Goal: Use online tool/utility: Utilize a website feature to perform a specific function

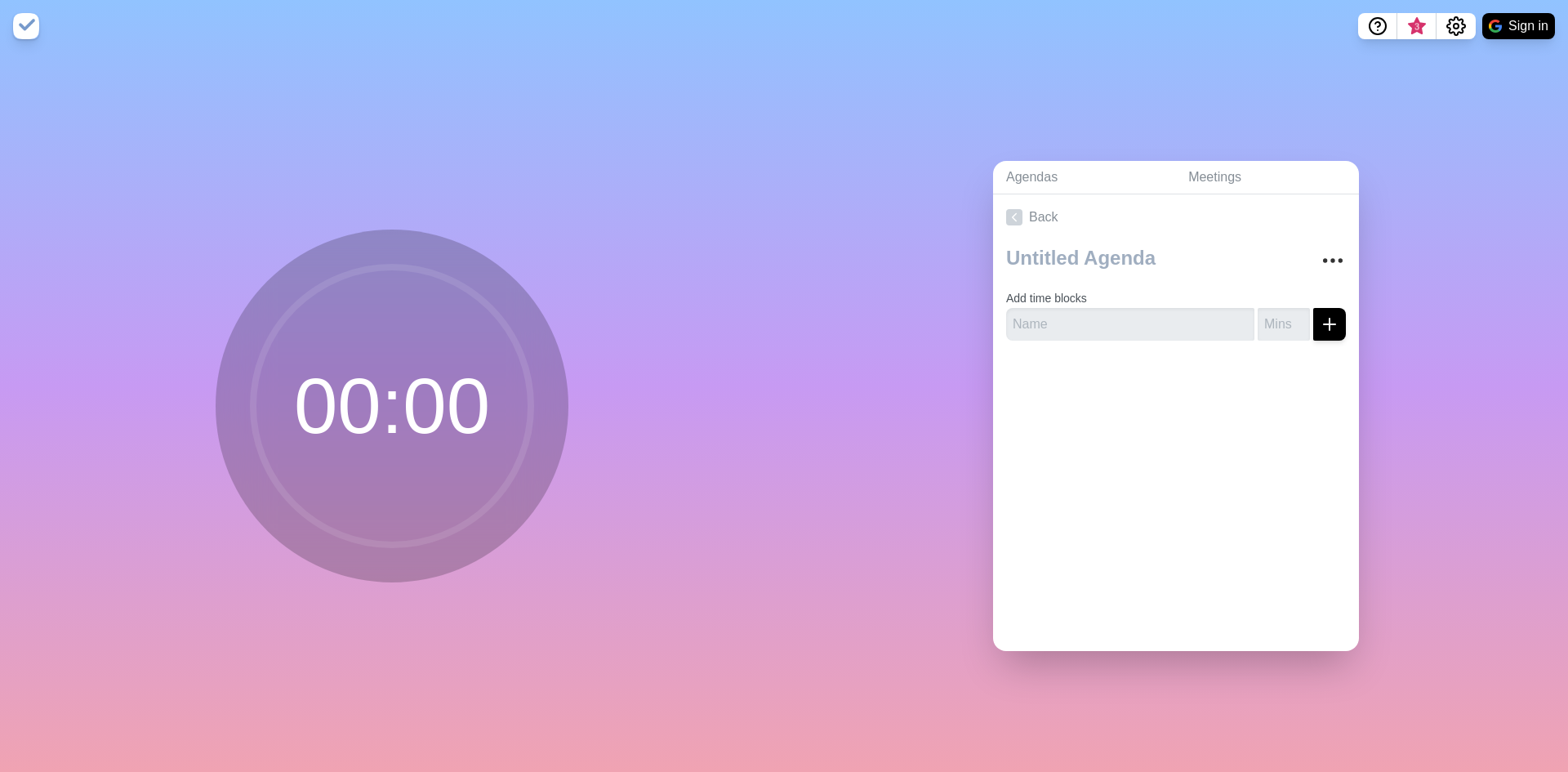
click at [446, 417] on circle at bounding box center [392, 406] width 277 height 277
click at [1165, 331] on input "text" at bounding box center [1130, 324] width 249 height 33
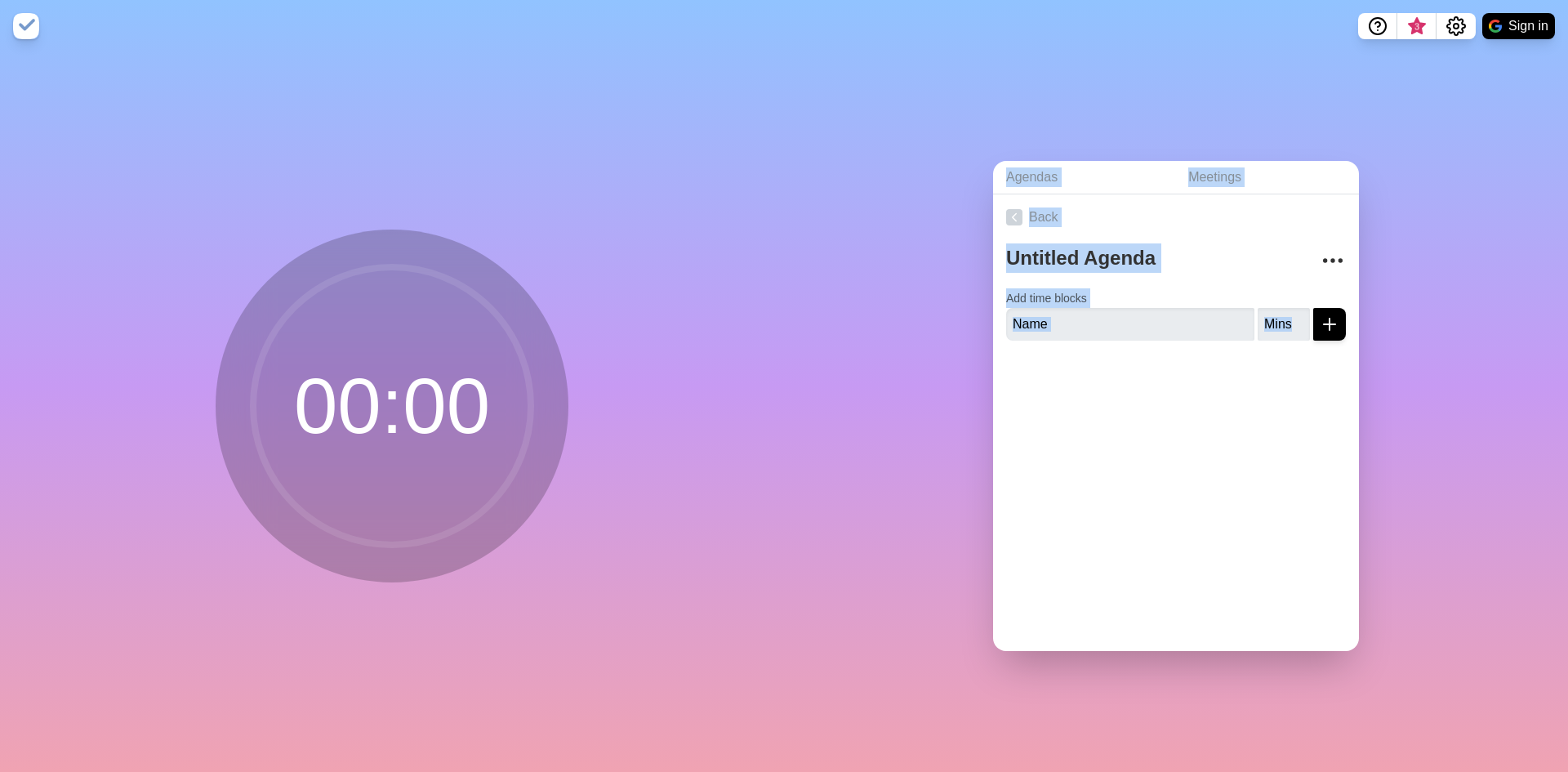
drag, startPoint x: 359, startPoint y: 366, endPoint x: 916, endPoint y: 364, distance: 557.0
click at [907, 367] on div "00 : 00 Agendas Meetings Back Add time blocks" at bounding box center [784, 412] width 1568 height 719
click at [1002, 354] on div at bounding box center [1175, 386] width 366 height 65
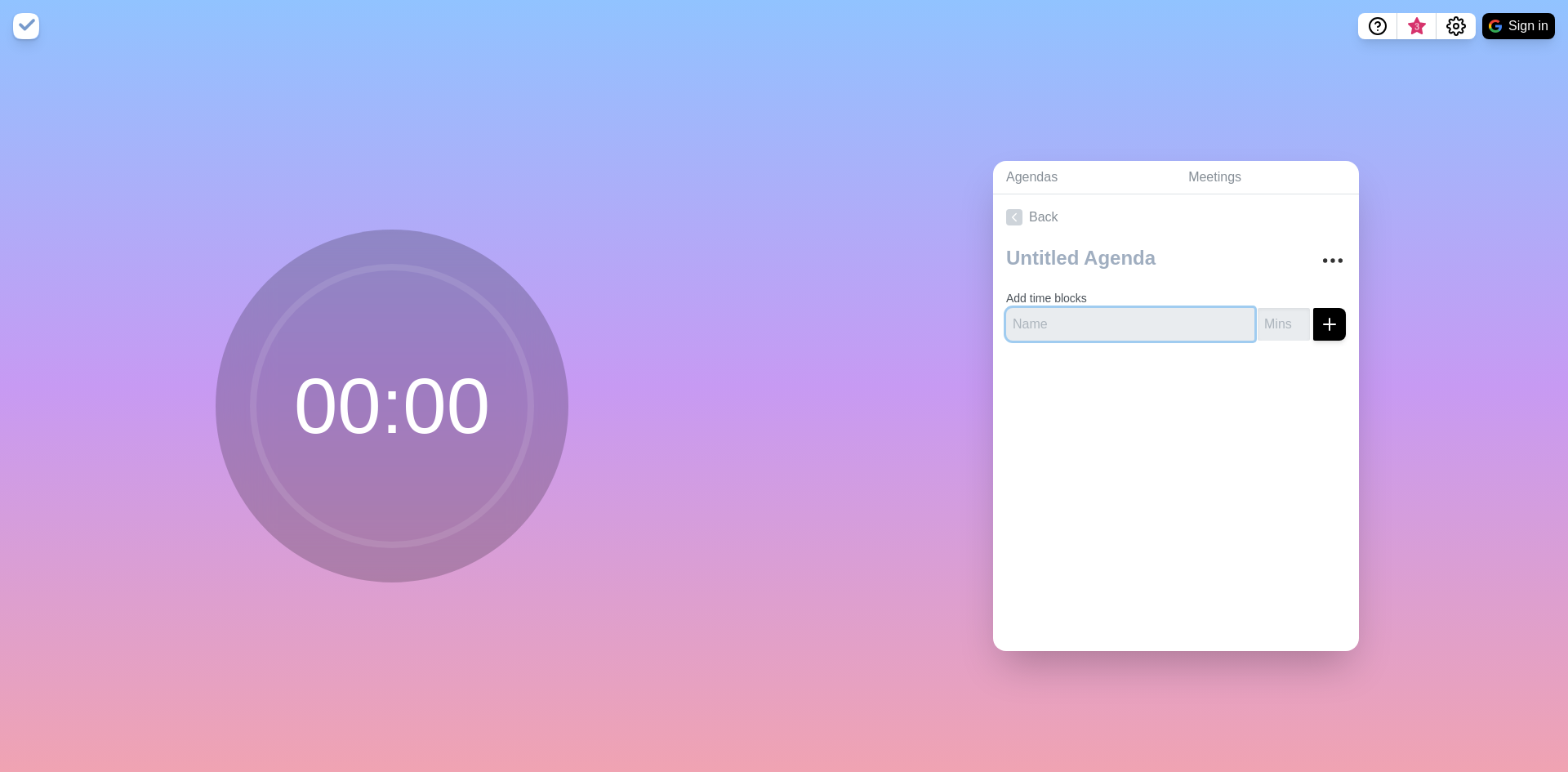
click at [1049, 318] on input "text" at bounding box center [1130, 324] width 249 height 33
click at [1267, 322] on input "number" at bounding box center [1283, 324] width 53 height 33
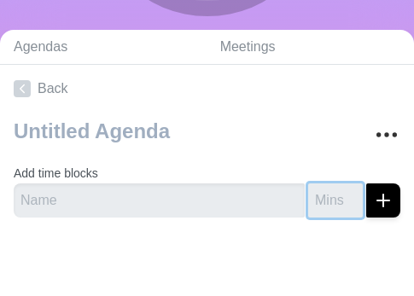
scroll to position [273, 0]
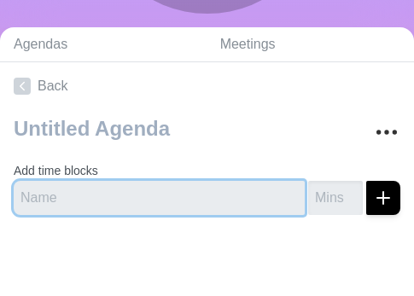
click at [216, 197] on input "text" at bounding box center [159, 198] width 291 height 34
type input "FASDFADFAS"
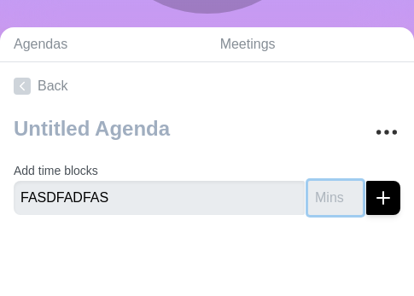
click at [325, 201] on input "number" at bounding box center [335, 198] width 55 height 34
type input "13"
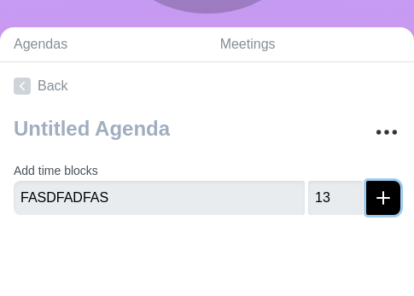
click at [373, 199] on icon "submit" at bounding box center [383, 198] width 20 height 20
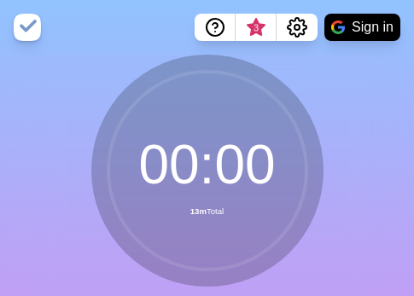
click at [243, 142] on circle at bounding box center [207, 171] width 198 height 198
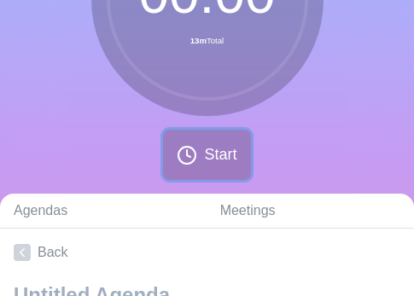
click at [216, 161] on span "Start" at bounding box center [220, 154] width 32 height 23
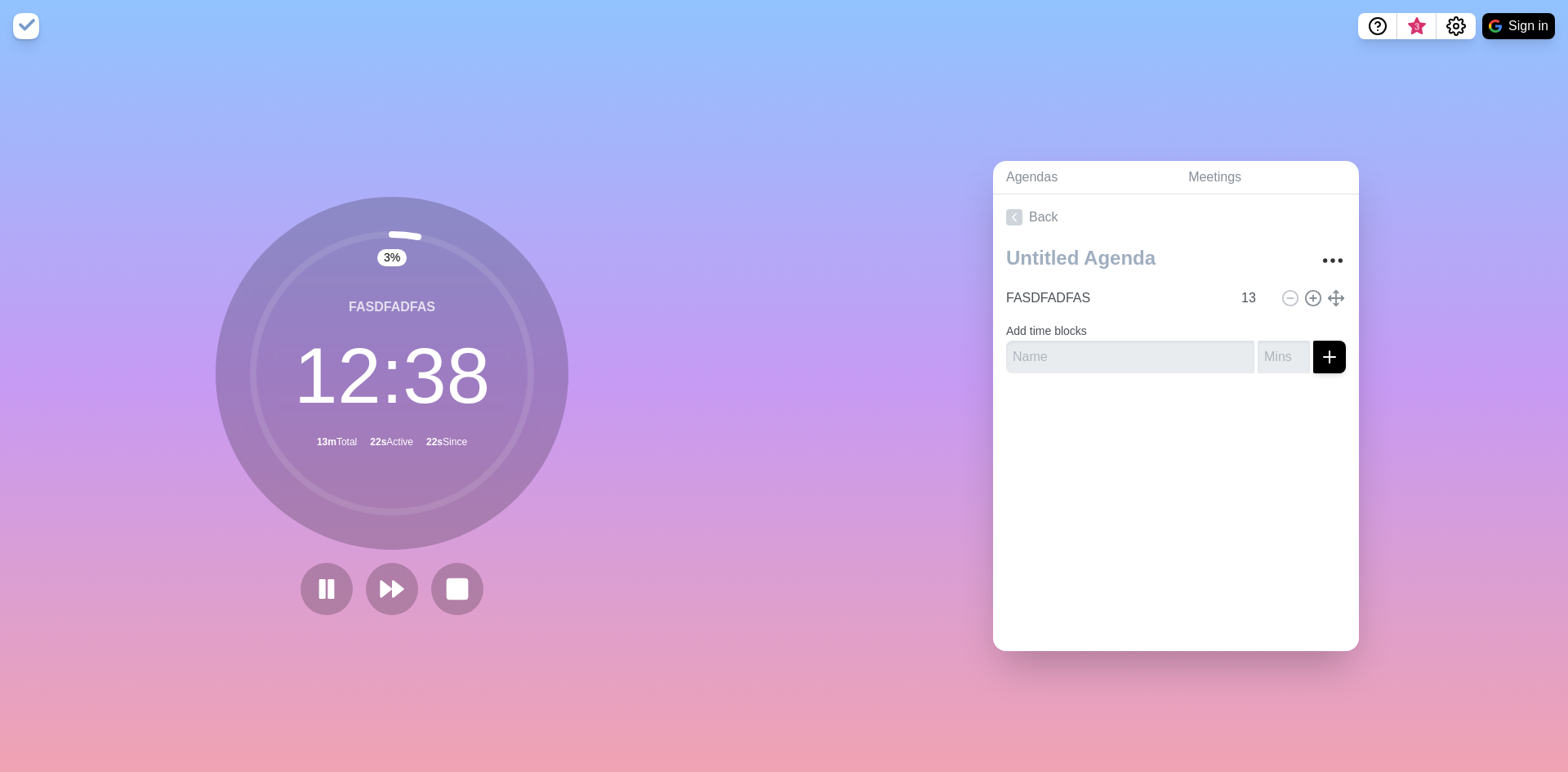
click at [624, 169] on div "3 % FASDFADFAS 12 : 38 13m Total 22s Active 22s Since" at bounding box center [392, 412] width 784 height 719
click at [385, 591] on icon at bounding box center [391, 588] width 28 height 28
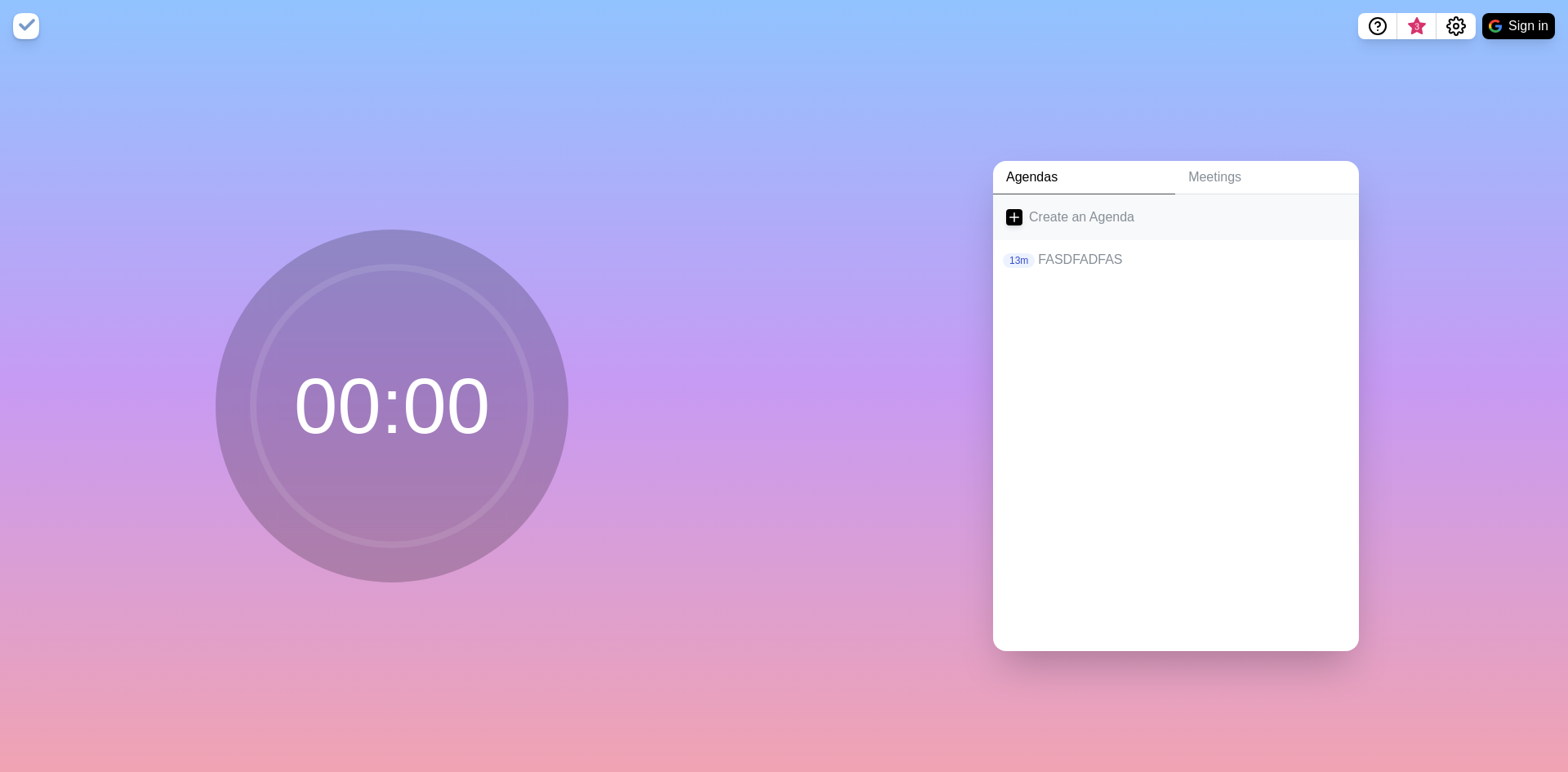
click at [1014, 213] on line at bounding box center [1014, 216] width 0 height 9
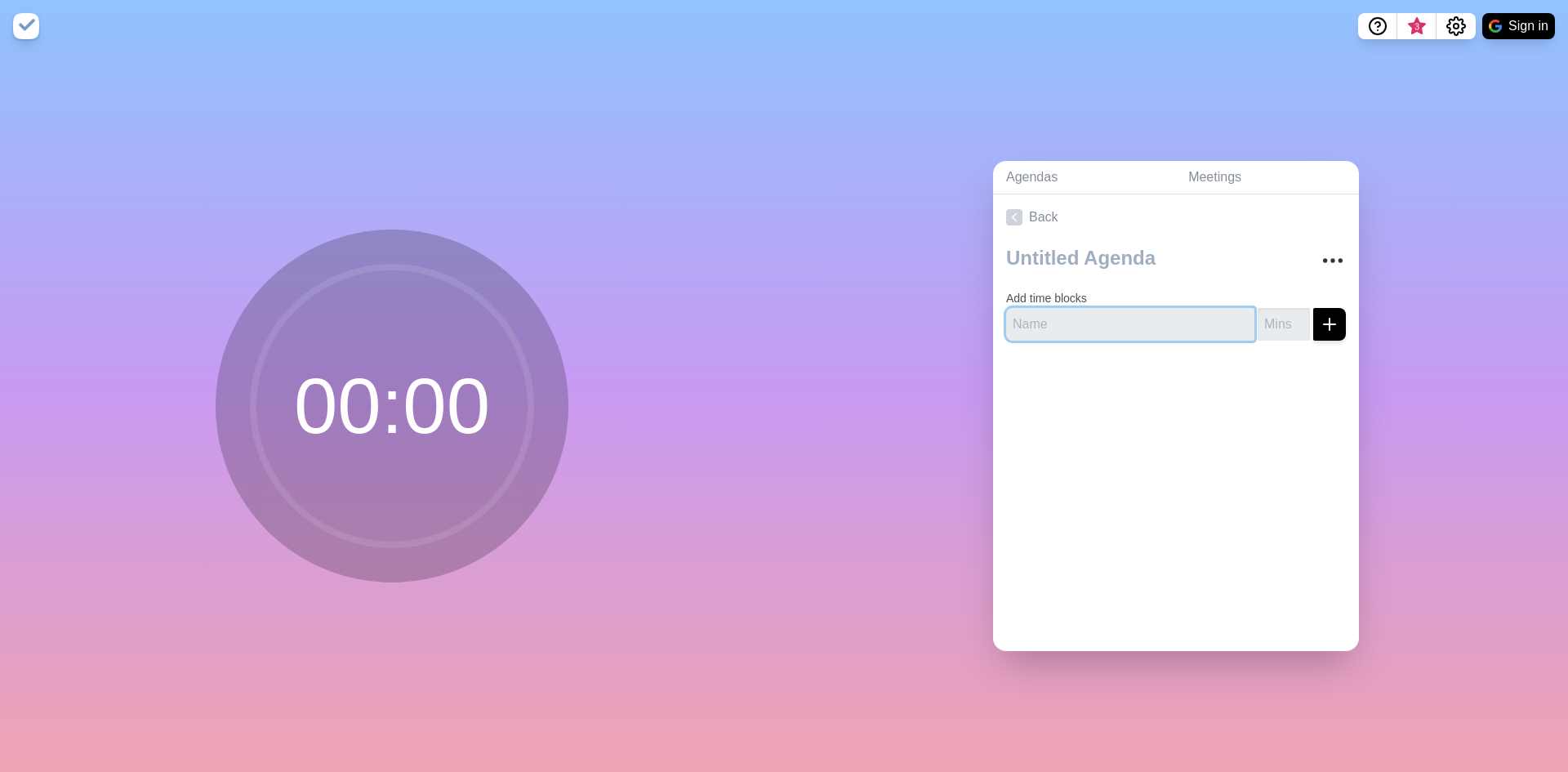
click at [1107, 315] on input "text" at bounding box center [1130, 324] width 249 height 33
type input "n"
type input "NOMBRE EVENTO"
type input "4"
